Goal: Information Seeking & Learning: Find specific fact

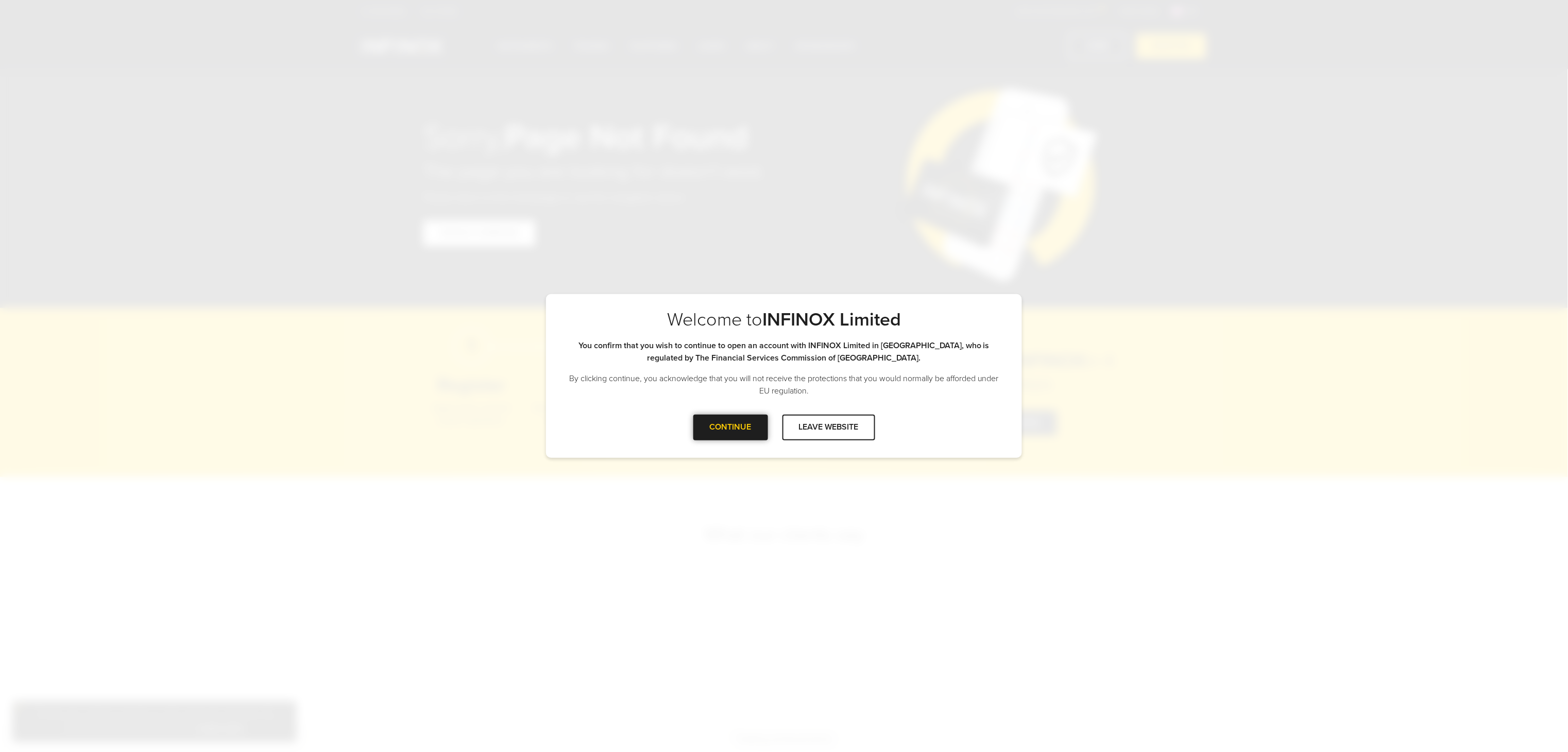
click at [746, 433] on div "CONTINUE" at bounding box center [731, 427] width 75 height 25
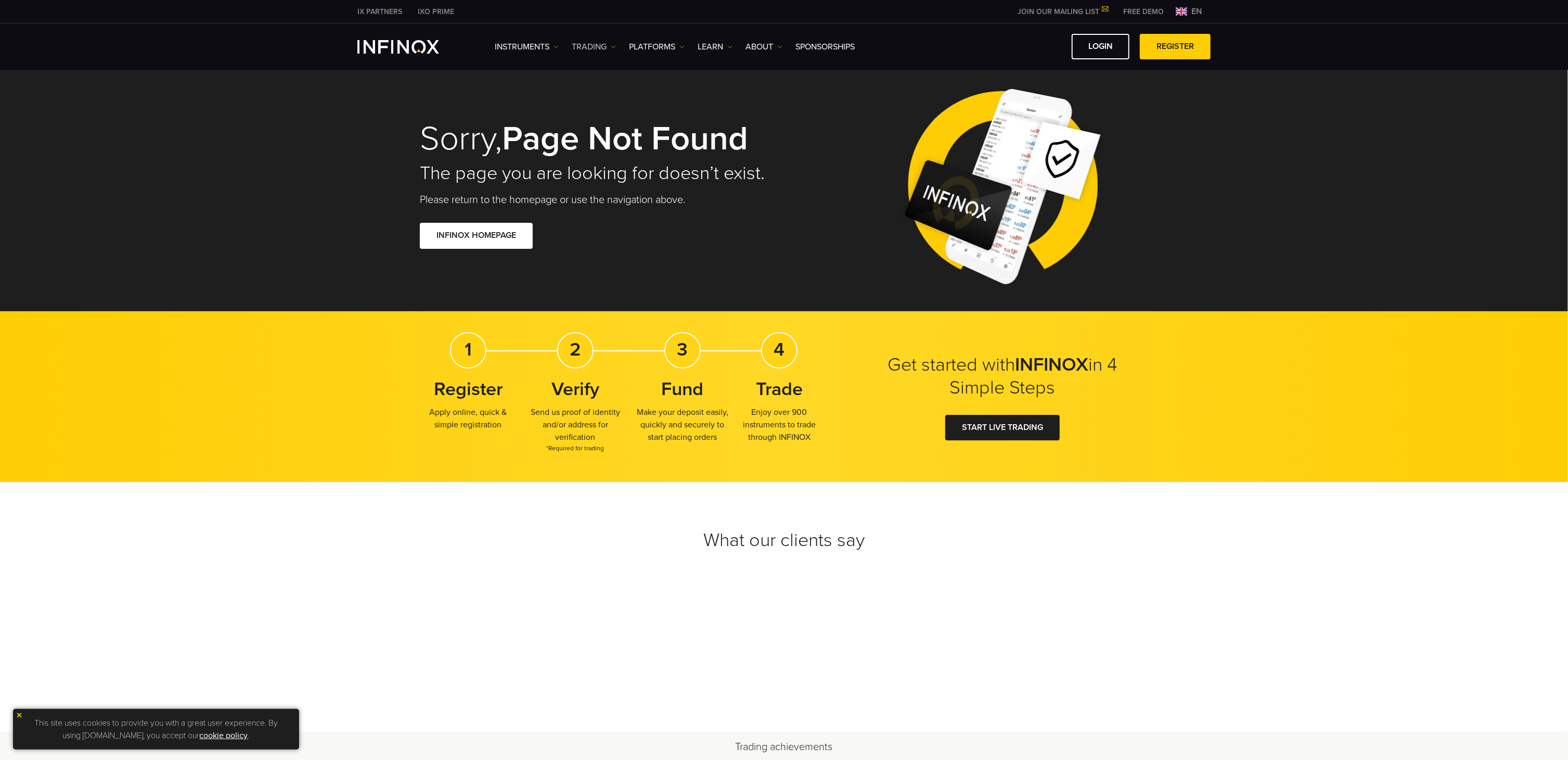
click at [591, 42] on link "TRADING" at bounding box center [593, 47] width 44 height 12
click at [600, 102] on link "Market hours" at bounding box center [606, 102] width 68 height 22
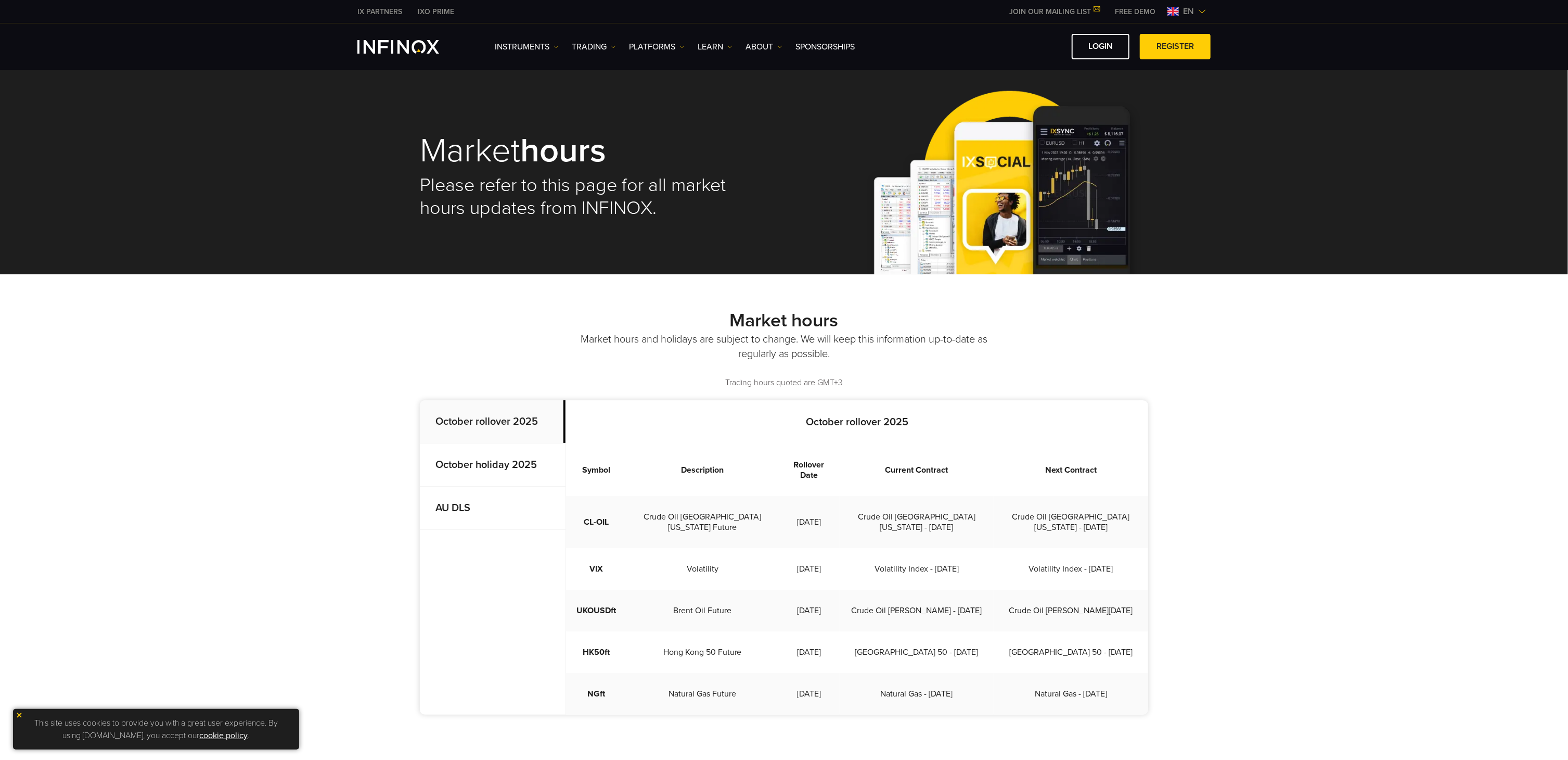
drag, startPoint x: 0, startPoint y: 0, endPoint x: 480, endPoint y: 468, distance: 670.4
click at [480, 468] on strong "October holiday 2025" at bounding box center [486, 464] width 102 height 12
